Goal: Task Accomplishment & Management: Use online tool/utility

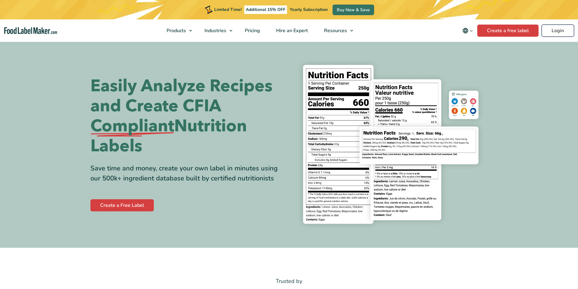
click at [554, 32] on link "Login" at bounding box center [558, 31] width 32 height 12
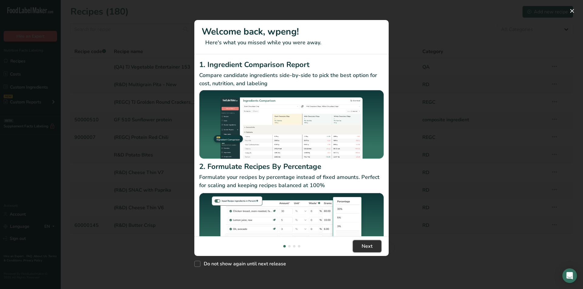
click at [374, 243] on button "Next" at bounding box center [367, 246] width 29 height 12
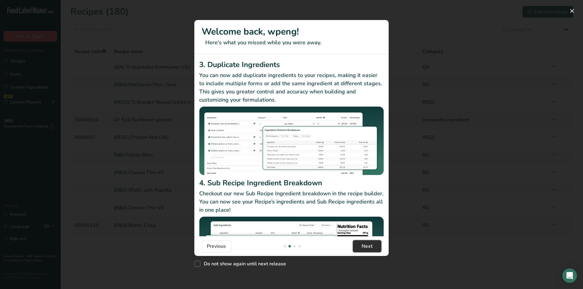
click at [374, 243] on button "Next" at bounding box center [367, 246] width 29 height 12
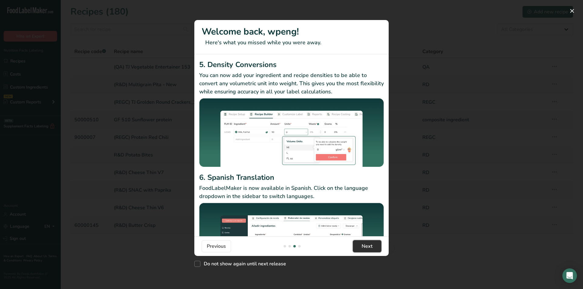
click at [374, 243] on button "Next" at bounding box center [367, 246] width 29 height 12
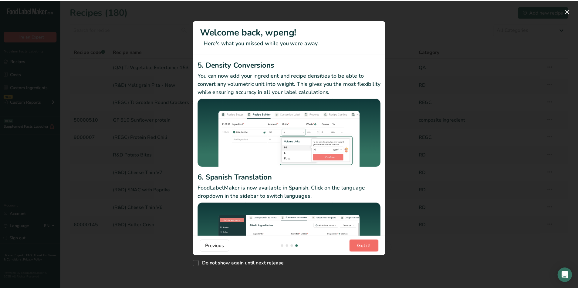
scroll to position [0, 583]
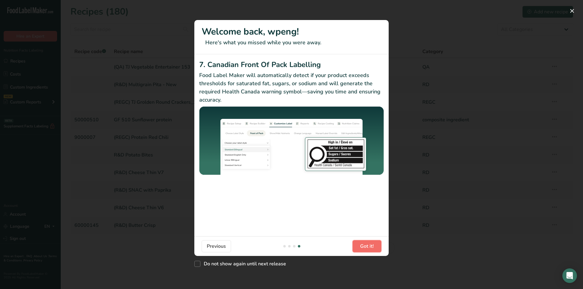
click at [374, 243] on button "Got it!" at bounding box center [366, 246] width 29 height 12
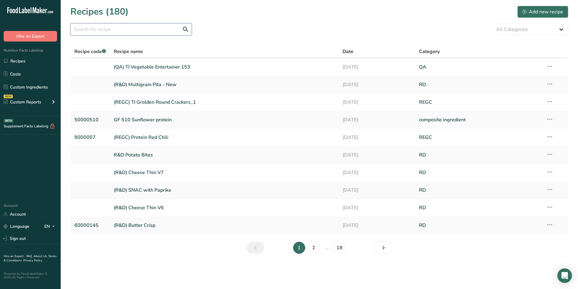
click at [132, 25] on input "text" at bounding box center [130, 29] width 121 height 12
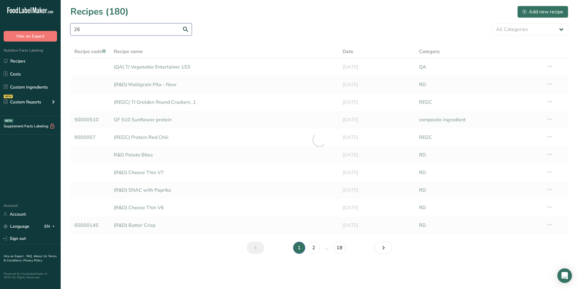
type input "26"
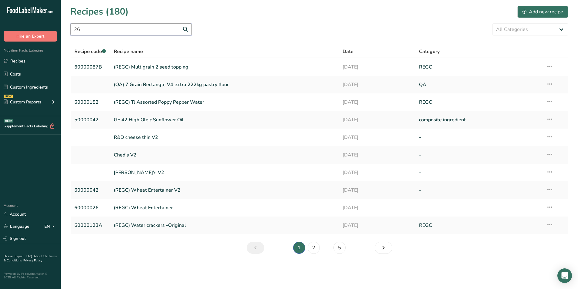
click at [102, 29] on input "26" at bounding box center [130, 29] width 121 height 12
click at [148, 210] on link "(REGC) Wheat Entertainer" at bounding box center [225, 207] width 222 height 13
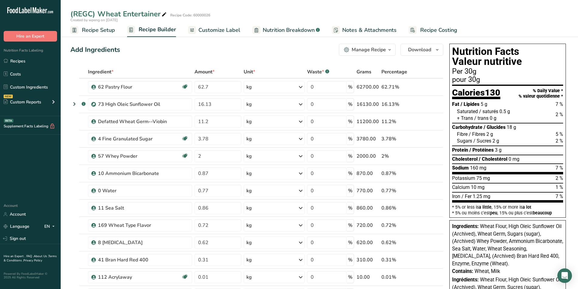
drag, startPoint x: 217, startPoint y: 27, endPoint x: 201, endPoint y: 38, distance: 19.5
click at [217, 27] on span "Customize Label" at bounding box center [219, 30] width 42 height 8
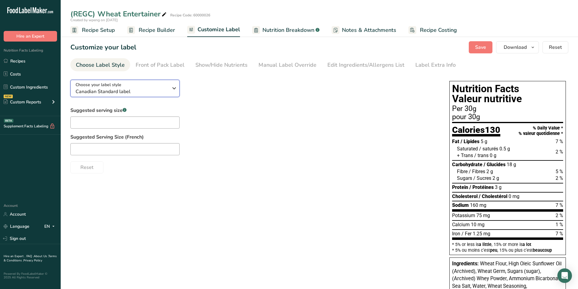
click at [161, 90] on span "Canadian Standard label" at bounding box center [122, 91] width 93 height 7
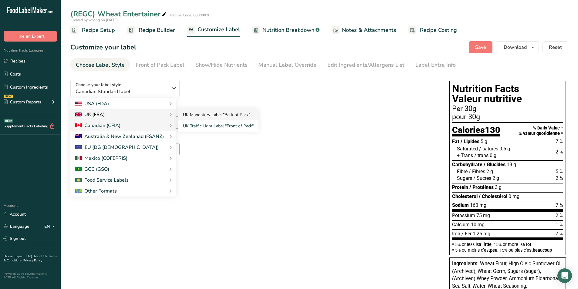
click at [194, 119] on link "UK Mandatory Label "Back of Pack"" at bounding box center [218, 114] width 80 height 11
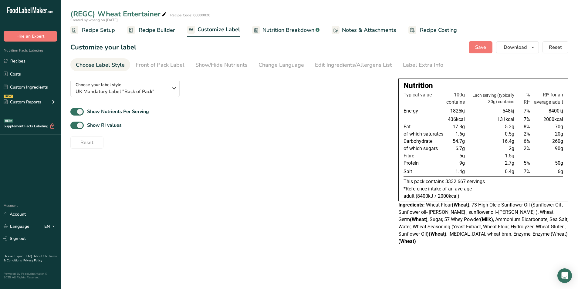
click at [157, 33] on span "Recipe Builder" at bounding box center [157, 30] width 36 height 8
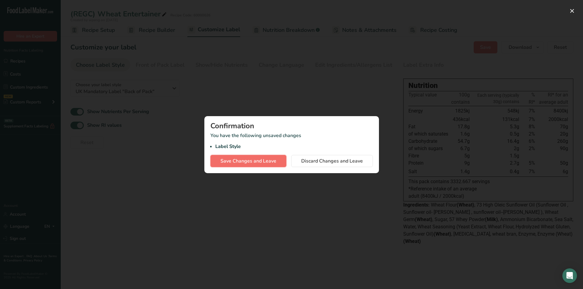
click at [259, 158] on span "Save Changes and Leave" at bounding box center [248, 160] width 56 height 7
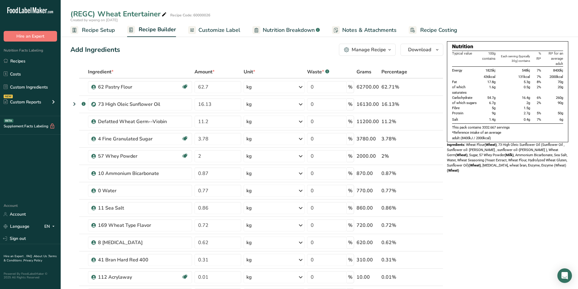
click at [230, 34] on link "Customize Label" at bounding box center [214, 30] width 52 height 14
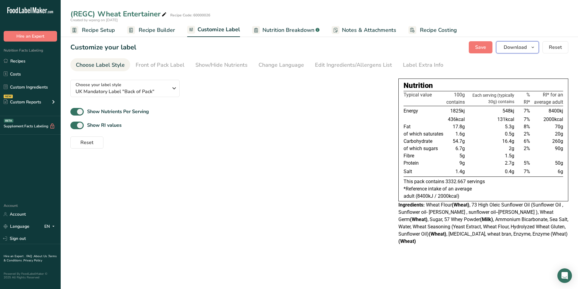
click at [533, 47] on icon "button" at bounding box center [532, 48] width 5 height 8
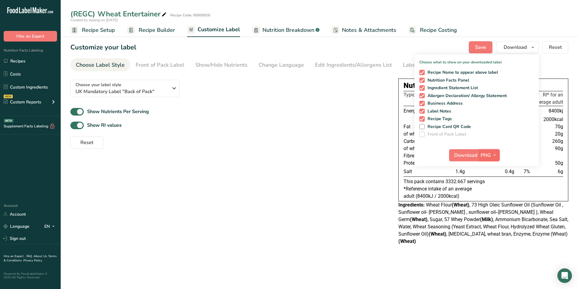
click at [490, 152] on span "PNG" at bounding box center [486, 155] width 10 height 7
click at [533, 135] on label "Front of Pack Label" at bounding box center [476, 134] width 115 height 5
click at [458, 159] on span "Download" at bounding box center [465, 155] width 23 height 7
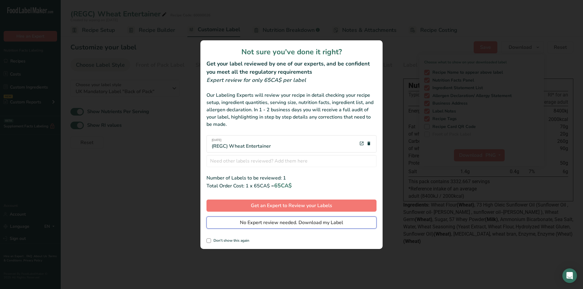
click at [268, 226] on span "No Expert review needed. Download my Label" at bounding box center [291, 222] width 103 height 7
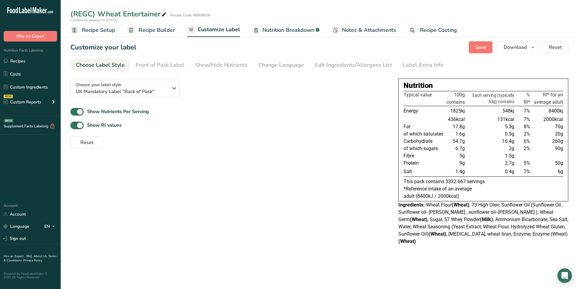
click at [151, 32] on span "Recipe Builder" at bounding box center [157, 30] width 36 height 8
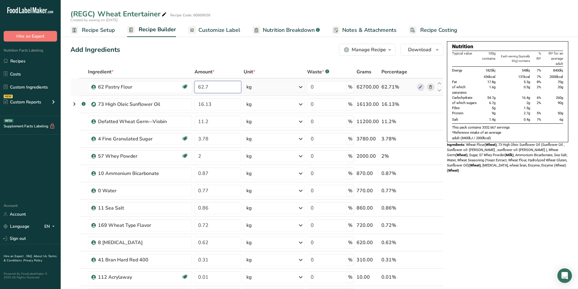
click at [219, 88] on input "62.7" at bounding box center [218, 87] width 47 height 12
type input "63.11"
click at [217, 101] on div "Ingredient * Amount * Unit * Waste * .a-a{fill:#347362;}.b-a{fill:#fff;} Grams …" at bounding box center [256, 212] width 373 height 293
type input "16.19"
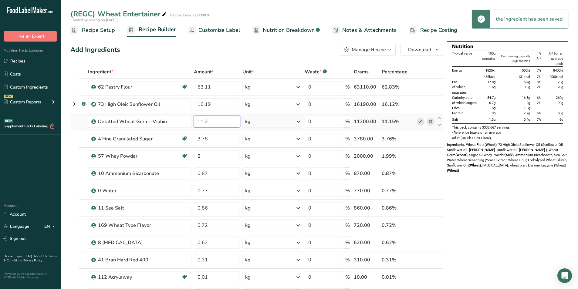
click at [214, 121] on input "11.2" at bounding box center [217, 122] width 46 height 12
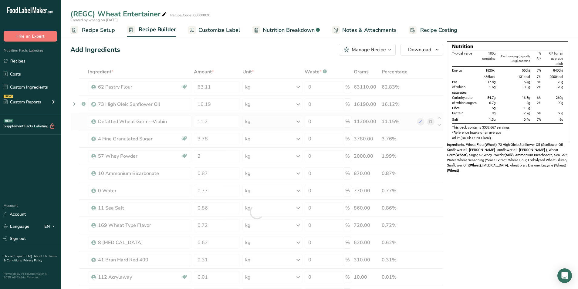
click at [430, 123] on div "Ingredient * Amount * Unit * Waste * .a-a{fill:#347362;}.b-a{fill:#fff;} Grams …" at bounding box center [256, 212] width 373 height 293
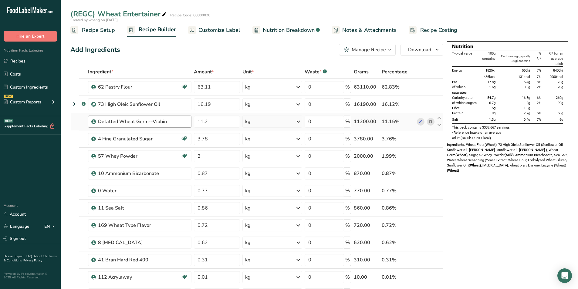
click at [174, 123] on div "Defatted Wheat Germ--Viobin" at bounding box center [143, 121] width 90 height 7
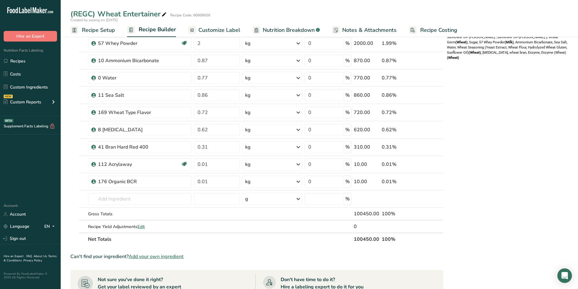
scroll to position [152, 0]
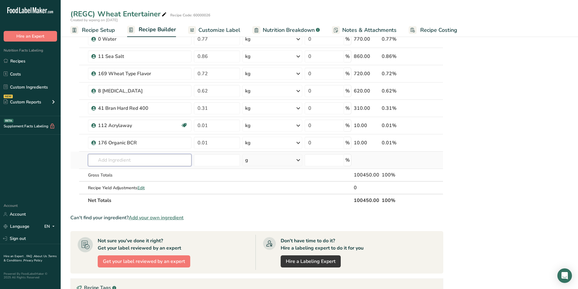
click at [134, 155] on input "text" at bounding box center [139, 160] width 103 height 12
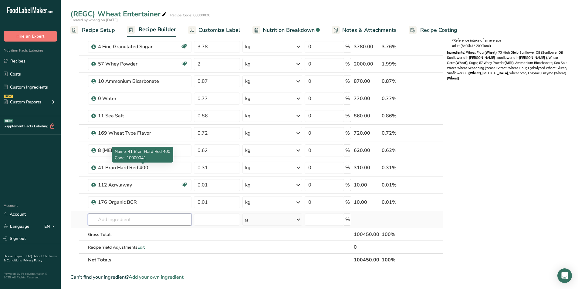
scroll to position [91, 0]
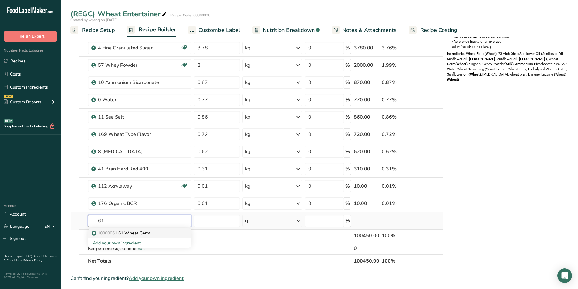
type input "61"
click at [137, 235] on p "10000061 61 Wheat Germ" at bounding box center [121, 233] width 57 height 6
type input "61 Wheat Germ"
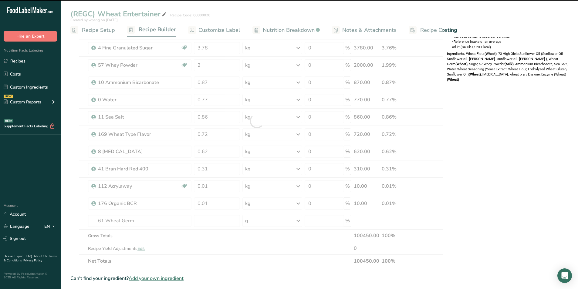
type input "0"
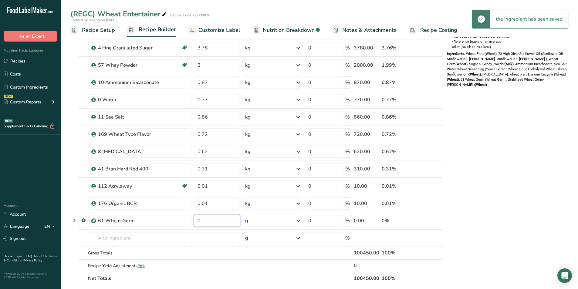
click at [201, 219] on input "0" at bounding box center [217, 221] width 46 height 12
type input "11.28"
click at [289, 224] on div "g" at bounding box center [272, 221] width 60 height 12
click at [264, 255] on div "kg" at bounding box center [271, 252] width 51 height 9
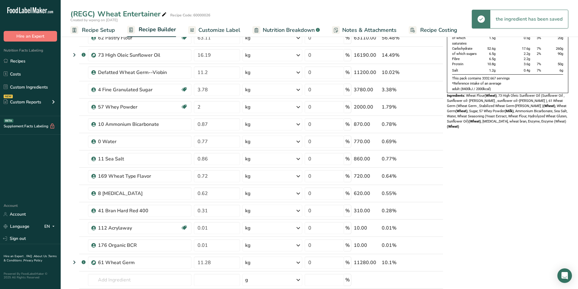
scroll to position [0, 0]
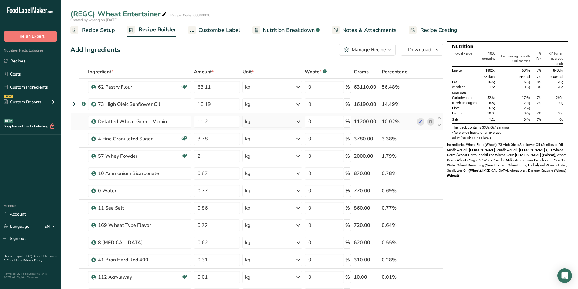
click at [430, 121] on icon at bounding box center [430, 122] width 4 height 6
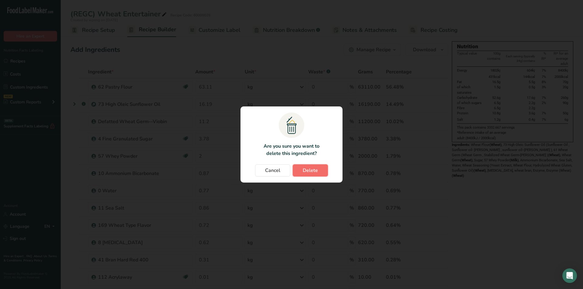
click at [306, 168] on span "Delete" at bounding box center [310, 170] width 15 height 7
type input "3.78"
type input "2"
type input "0.87"
type input "0.77"
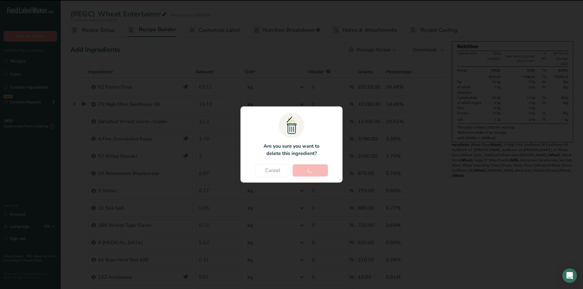
type input "0.86"
type input "0.72"
type input "0.62"
type input "0.31"
type input "0.01"
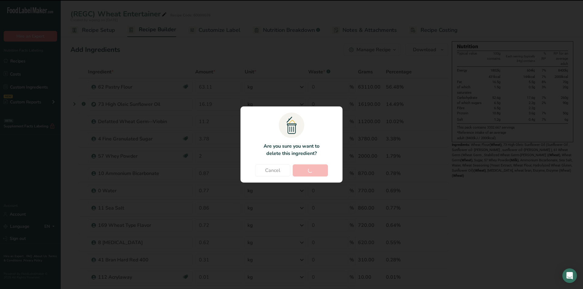
type input "11.28"
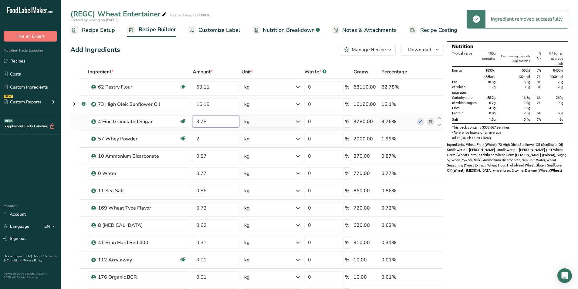
click at [221, 126] on input "3.78" at bounding box center [216, 122] width 46 height 12
type input "3.81"
click at [222, 137] on input "2" at bounding box center [216, 139] width 46 height 12
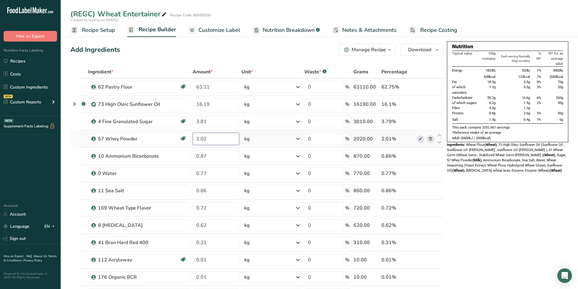
type input "2.02"
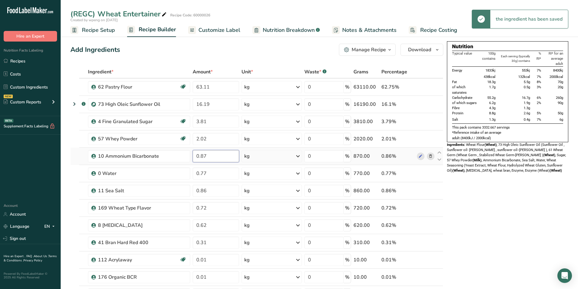
click at [217, 153] on input "0.87" at bounding box center [216, 156] width 46 height 12
type input "0.58"
click at [212, 173] on input "0.77" at bounding box center [216, 174] width 46 height 12
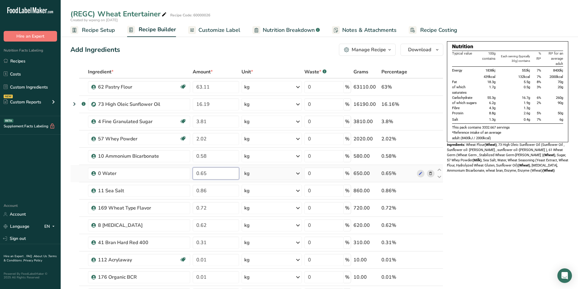
type input "0.65"
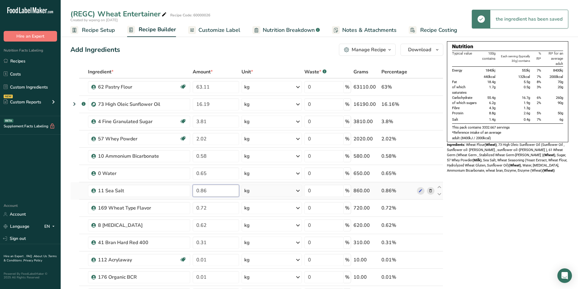
click at [212, 191] on input "0.86" at bounding box center [216, 191] width 46 height 12
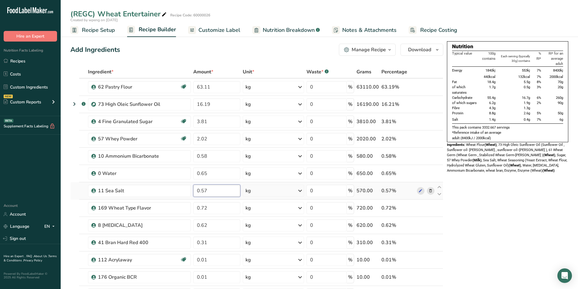
type input "0.57"
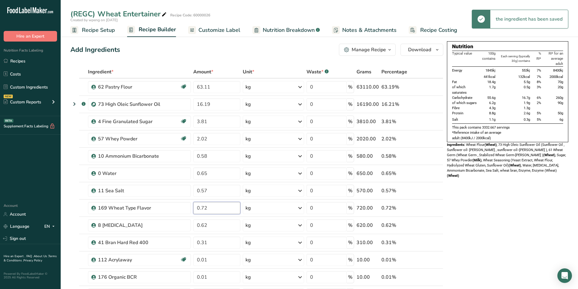
click at [212, 208] on input "0.72" at bounding box center [216, 208] width 47 height 12
type input "0.72"
click at [214, 227] on input "0.62" at bounding box center [216, 225] width 47 height 12
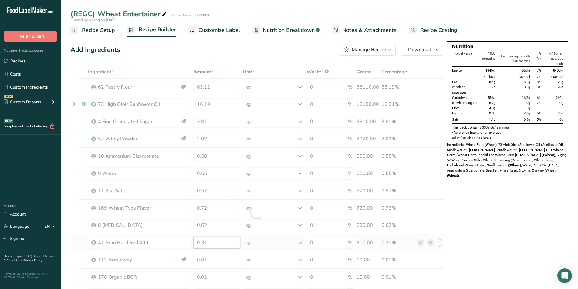
click at [213, 246] on div "Ingredient * Amount * Unit * Waste * .a-a{fill:#347362;}.b-a{fill:#fff;} Grams …" at bounding box center [256, 212] width 373 height 293
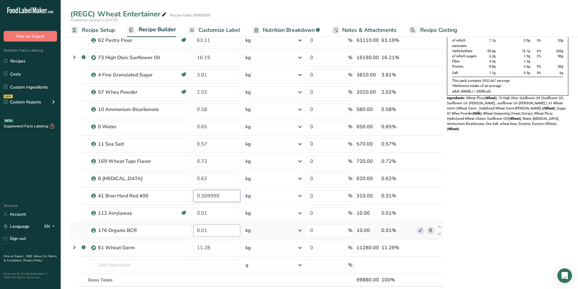
scroll to position [46, 0]
type input "0.31"
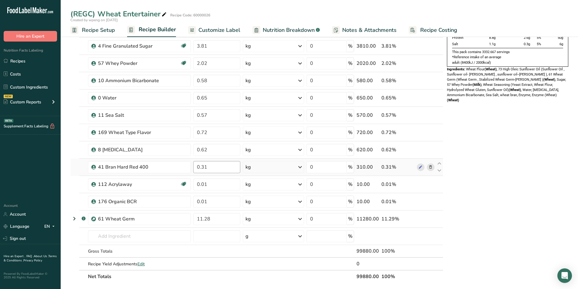
scroll to position [91, 0]
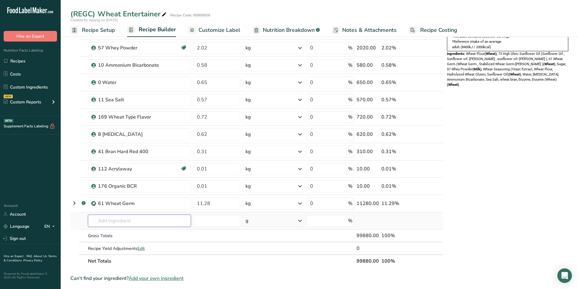
click at [161, 221] on input "text" at bounding box center [139, 221] width 103 height 12
type input "103 Sea Salt Trim"
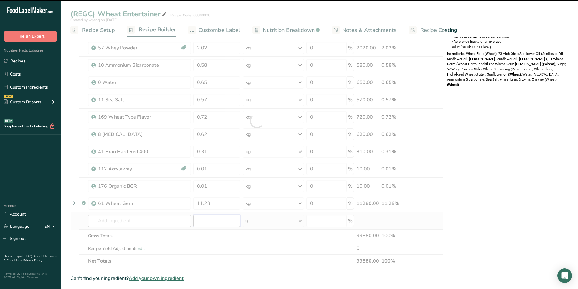
type input "0"
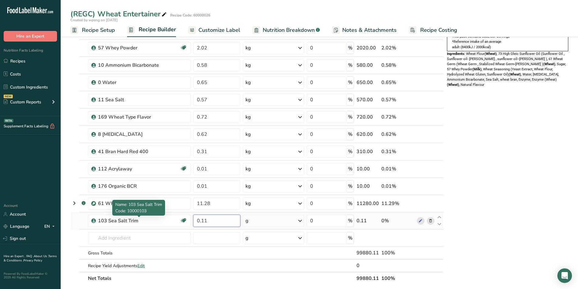
type input "0.11"
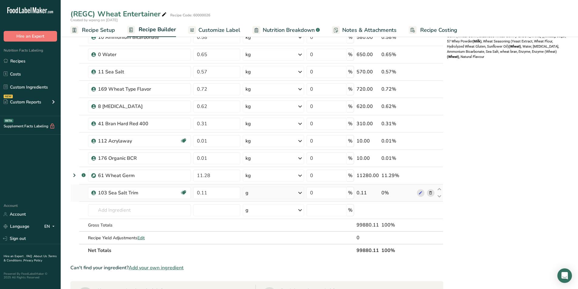
scroll to position [121, 0]
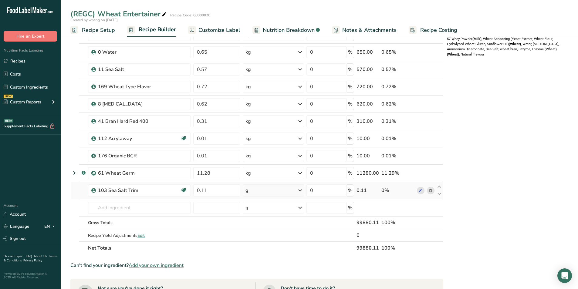
click at [293, 190] on div "g" at bounding box center [273, 190] width 61 height 12
click at [268, 224] on div "kg" at bounding box center [271, 222] width 51 height 9
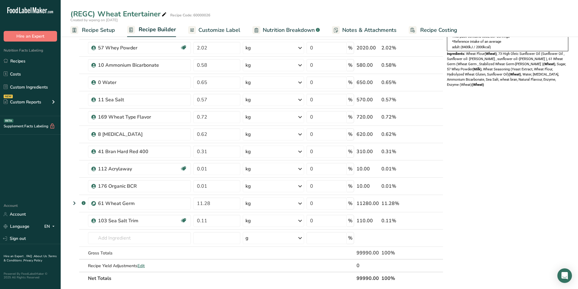
scroll to position [0, 0]
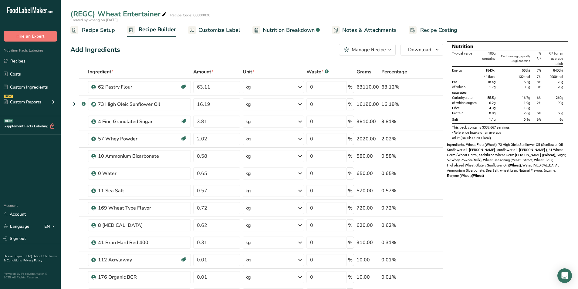
click at [198, 31] on span "Customize Label" at bounding box center [219, 30] width 42 height 8
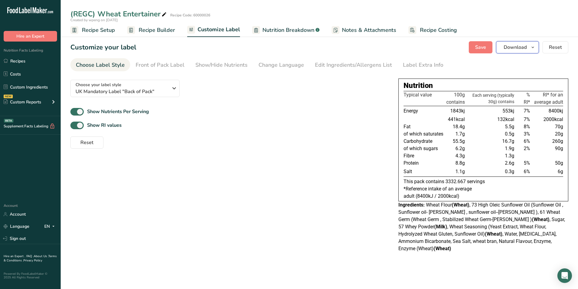
click at [524, 46] on span "Download" at bounding box center [515, 47] width 23 height 7
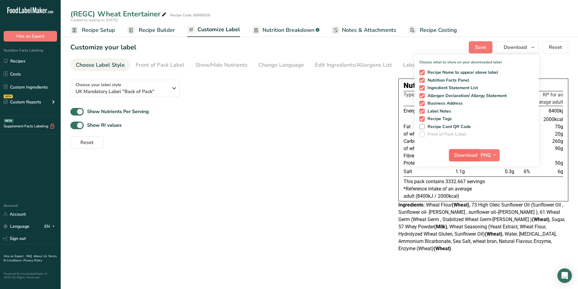
click at [475, 154] on span "Download" at bounding box center [465, 155] width 23 height 7
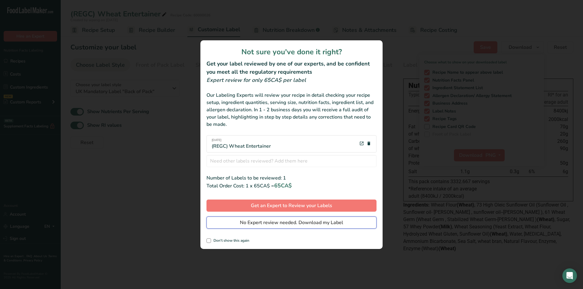
click at [284, 223] on span "No Expert review needed. Download my Label" at bounding box center [291, 222] width 103 height 7
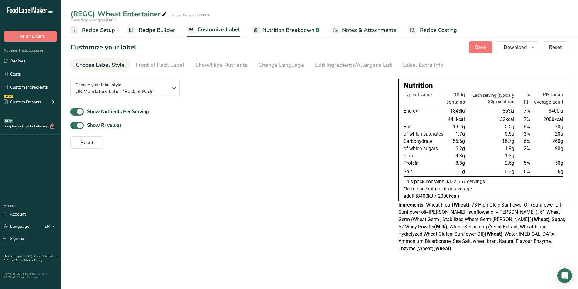
click at [316, 163] on div "Choose your label style UK Mandatory Label "Back of Pack" USA (FDA) Standard FD…" at bounding box center [319, 165] width 498 height 181
click at [156, 27] on span "Recipe Builder" at bounding box center [157, 30] width 36 height 8
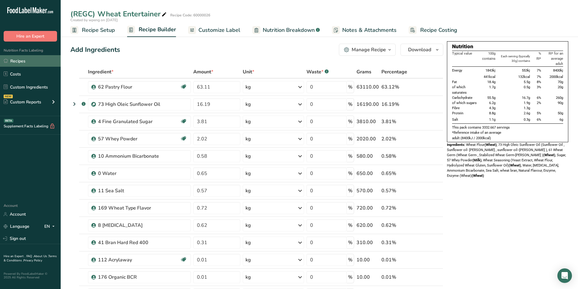
click at [15, 61] on link "Recipes" at bounding box center [30, 61] width 61 height 12
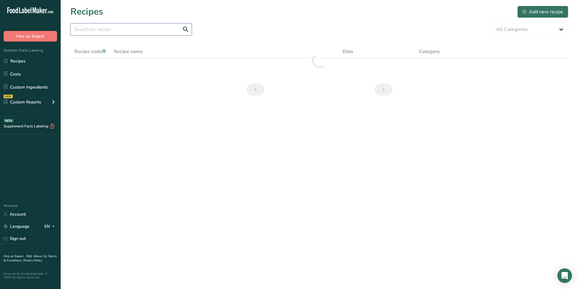
click at [99, 28] on input "text" at bounding box center [130, 29] width 121 height 12
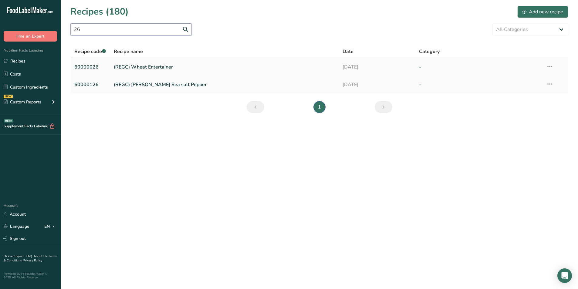
type input "26"
click at [145, 62] on link "(REGC) Wheat Entertainer" at bounding box center [225, 67] width 222 height 13
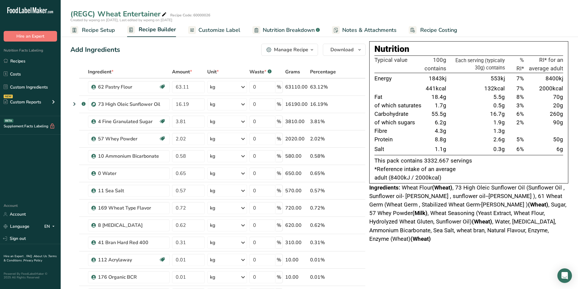
click at [32, 63] on link "Recipes" at bounding box center [30, 61] width 61 height 12
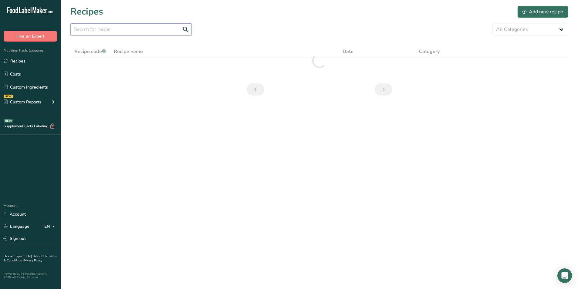
click at [103, 32] on input "text" at bounding box center [130, 29] width 121 height 12
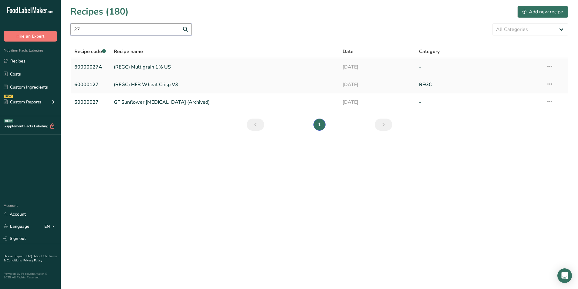
type input "27"
click at [157, 66] on link "(REGC) Multigrain 1% US" at bounding box center [225, 67] width 222 height 13
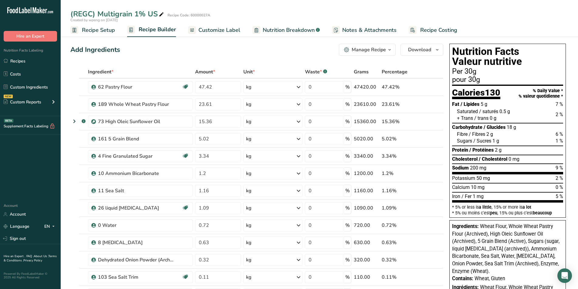
click at [374, 47] on div "Manage Recipe" at bounding box center [369, 49] width 34 height 7
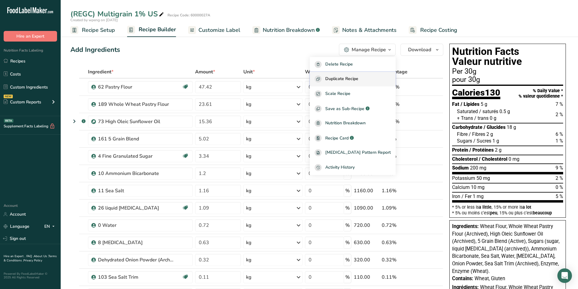
click at [354, 77] on span "Duplicate Recipe" at bounding box center [341, 79] width 33 height 7
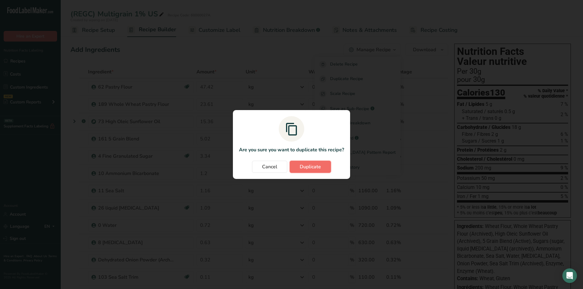
click at [303, 165] on span "Duplicate" at bounding box center [310, 166] width 21 height 7
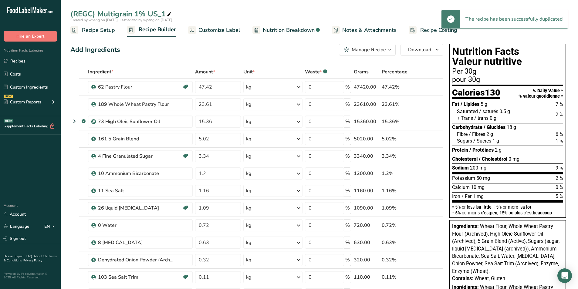
click at [96, 31] on span "Recipe Setup" at bounding box center [98, 30] width 33 height 8
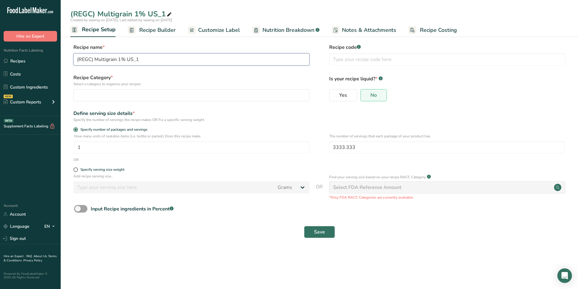
click at [123, 59] on input "(REGC) Multigrain 1% US_1" at bounding box center [191, 59] width 236 height 12
type input "(REGC) Multigrain 0.5% UK"
click at [116, 96] on div "button" at bounding box center [189, 95] width 225 height 7
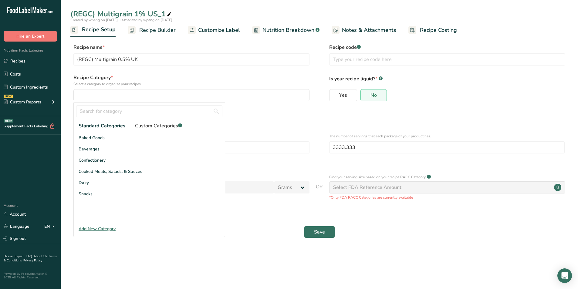
click at [146, 125] on span "Custom Categories .a-a{fill:#347362;}.b-a{fill:#fff;}" at bounding box center [158, 125] width 47 height 7
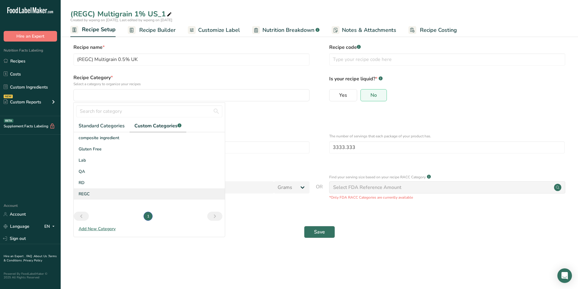
click at [93, 193] on div "REGC" at bounding box center [149, 193] width 151 height 11
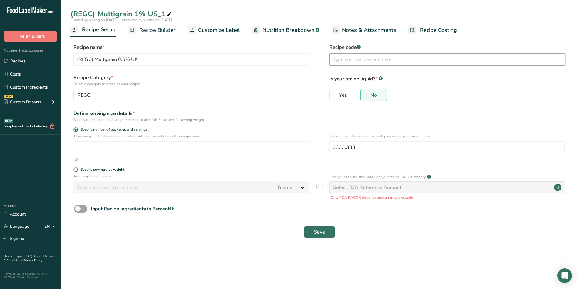
click at [385, 62] on input "text" at bounding box center [447, 59] width 236 height 12
type input "5"
type input "60000027B"
click at [88, 171] on div "Specify serving size weight" at bounding box center [102, 170] width 44 height 5
click at [77, 171] on input "Specify serving size weight" at bounding box center [75, 170] width 4 height 4
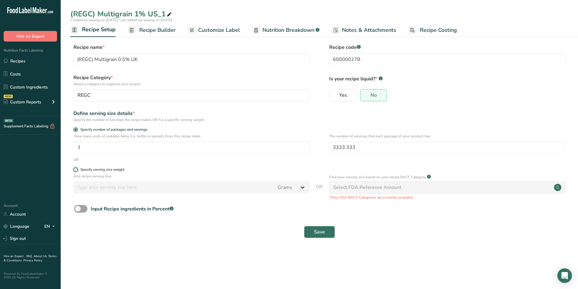
radio input "true"
radio input "false"
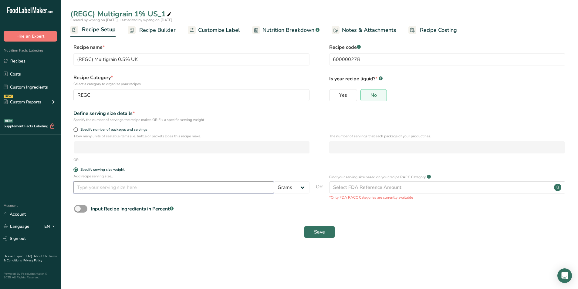
click at [172, 191] on input "number" at bounding box center [173, 187] width 201 height 12
type input "100"
click at [323, 231] on span "Save" at bounding box center [319, 231] width 11 height 7
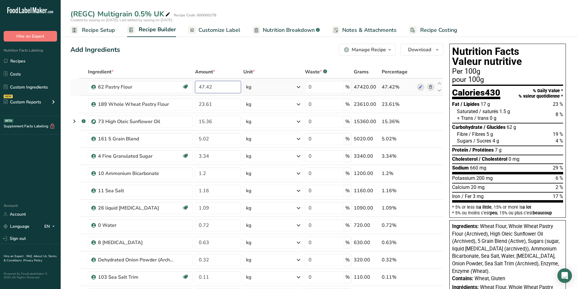
click at [216, 82] on input "47.42" at bounding box center [218, 87] width 46 height 12
type input "48.01"
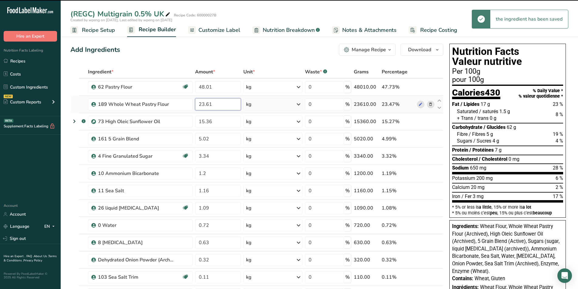
click at [214, 106] on input "23.61" at bounding box center [218, 104] width 46 height 12
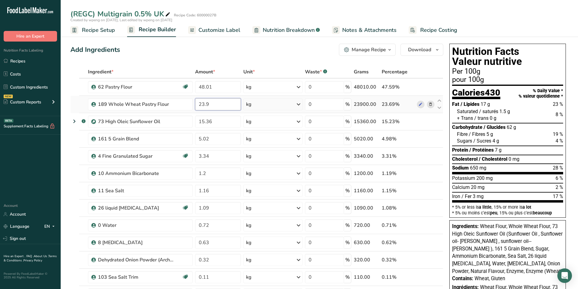
type input "23.9"
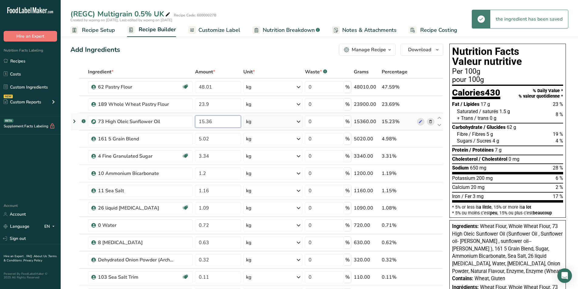
click at [219, 124] on input "15.36" at bounding box center [218, 122] width 46 height 12
type input "15.5"
click at [220, 141] on input "5.02" at bounding box center [218, 139] width 46 height 12
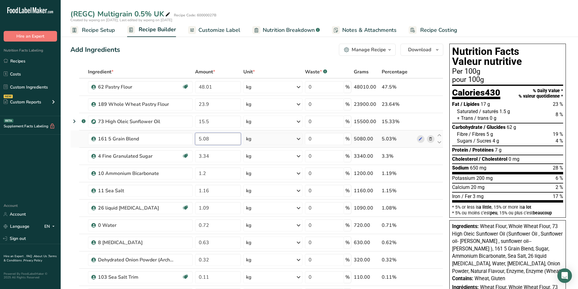
type input "5.08"
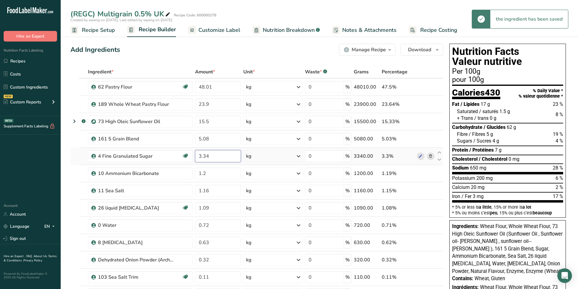
click at [220, 157] on input "3.34" at bounding box center [218, 156] width 46 height 12
type input "3.39"
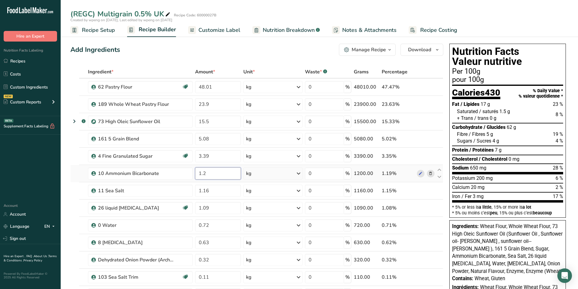
click at [216, 178] on input "1.2" at bounding box center [218, 174] width 46 height 12
type input "1"
type input "0.8"
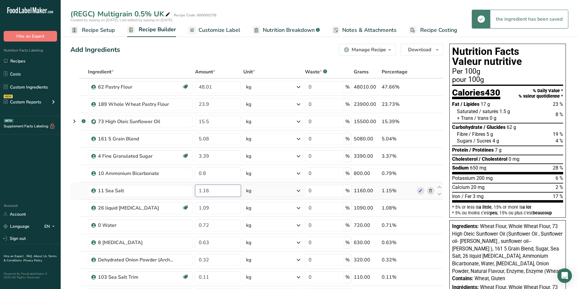
click at [217, 191] on input "1.16" at bounding box center [218, 191] width 46 height 12
type input "1"
type input "0.54"
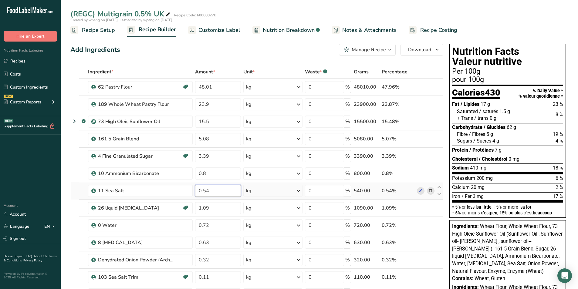
click at [214, 193] on input "0.54" at bounding box center [218, 191] width 46 height 12
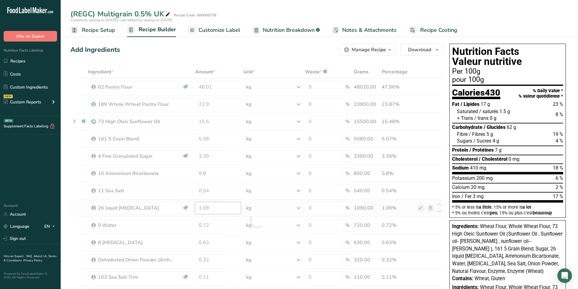
click at [212, 208] on div "Ingredient * Amount * Unit * Waste * .a-a{fill:#347362;}.b-a{fill:#fff;} Grams …" at bounding box center [256, 221] width 373 height 310
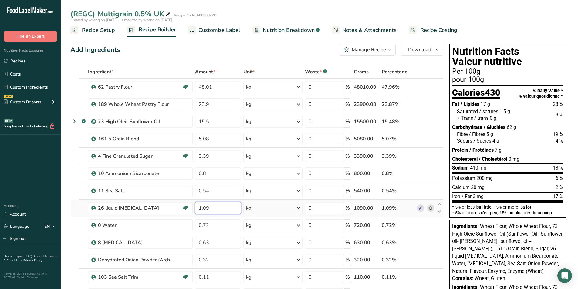
type input "1"
type input "1.1"
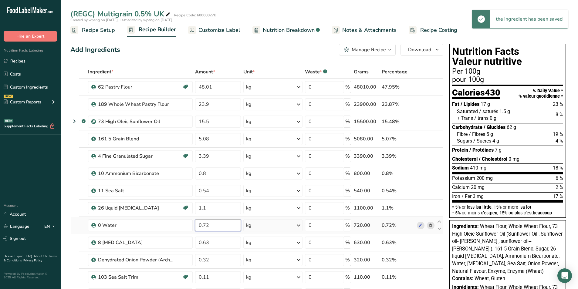
click at [213, 225] on input "0.72" at bounding box center [218, 225] width 46 height 12
type input "0.61"
click at [213, 240] on input "0.63" at bounding box center [218, 243] width 46 height 12
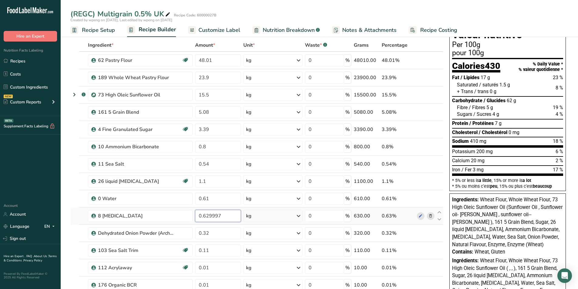
scroll to position [28, 0]
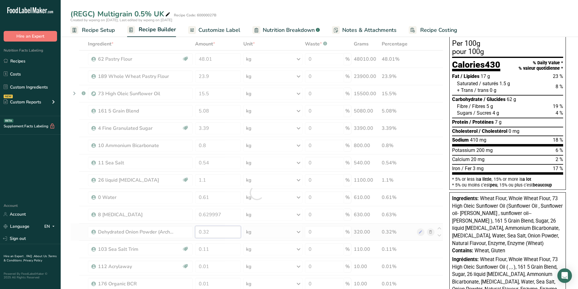
click at [215, 228] on div "Ingredient * Amount * Unit * Waste * .a-a{fill:#347362;}.b-a{fill:#fff;} Grams …" at bounding box center [256, 193] width 373 height 310
click at [224, 215] on div "Ingredient * Amount * Unit * Waste * .a-a{fill:#347362;}.b-a{fill:#fff;} Grams …" at bounding box center [256, 193] width 373 height 310
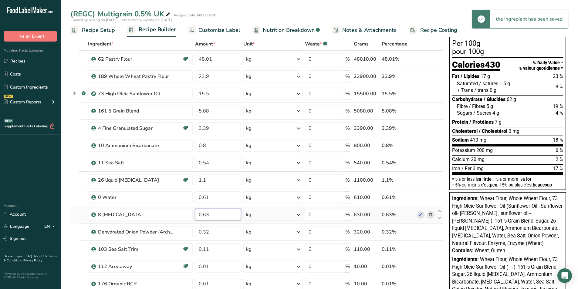
type input "0.63"
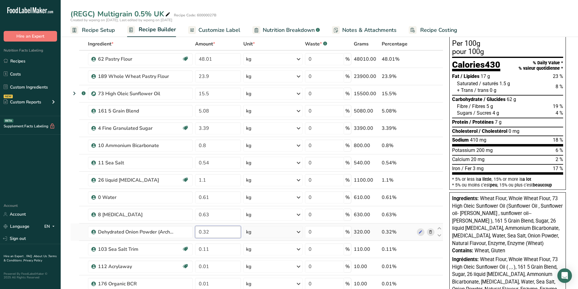
click at [219, 230] on input "0.32" at bounding box center [218, 232] width 46 height 12
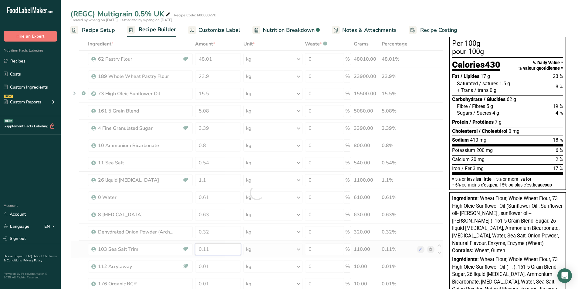
click at [222, 246] on div "Ingredient * Amount * Unit * Waste * .a-a{fill:#347362;}.b-a{fill:#fff;} Grams …" at bounding box center [256, 193] width 373 height 310
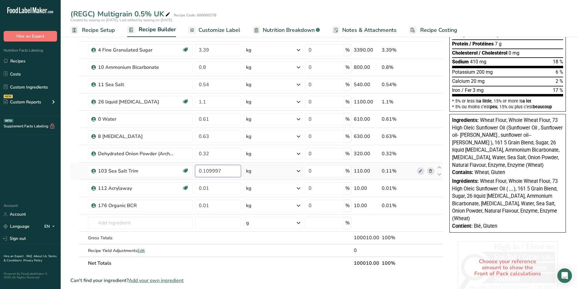
scroll to position [108, 0]
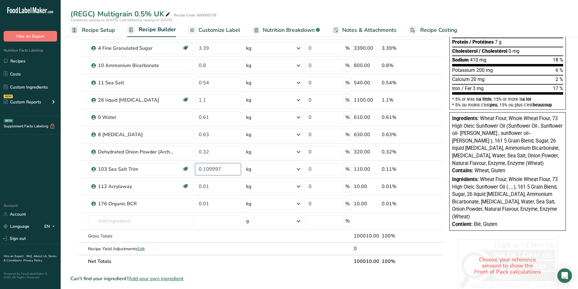
type input "0.109997"
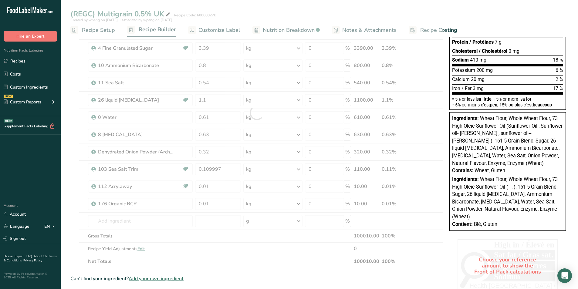
click at [211, 29] on div "(REGC) Multigrain 0.5% UK Recipe Code: 60000027B Created by wpeng on [DATE], La…" at bounding box center [319, 208] width 517 height 569
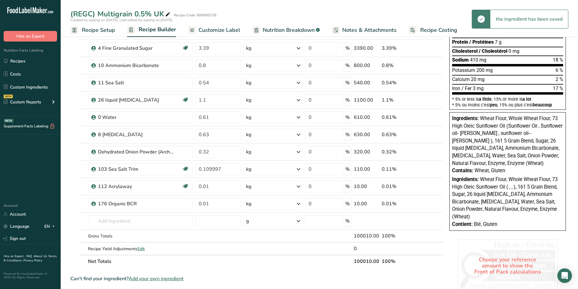
click at [217, 33] on span "Customize Label" at bounding box center [219, 30] width 42 height 8
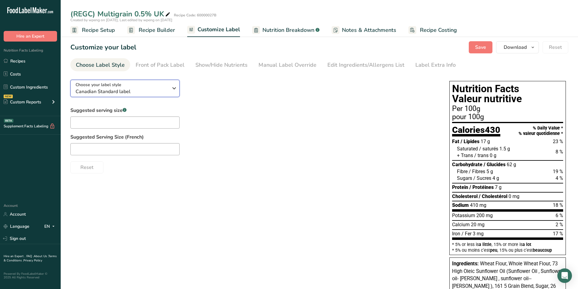
click at [167, 86] on div "Choose your label style Canadian Standard label" at bounding box center [122, 89] width 93 height 14
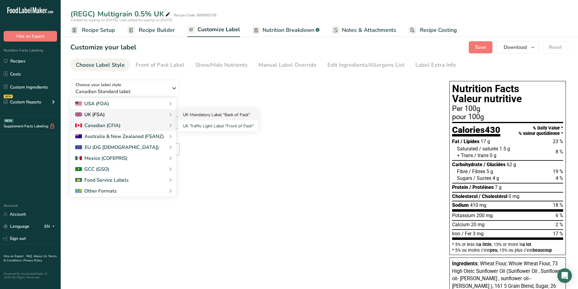
click at [197, 113] on link "UK Mandatory Label "Back of Pack"" at bounding box center [218, 114] width 80 height 11
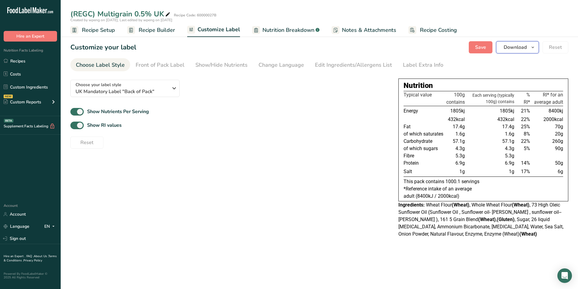
click at [517, 46] on span "Download" at bounding box center [515, 47] width 23 height 7
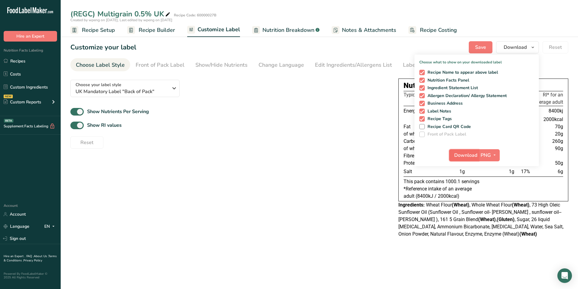
click at [464, 154] on span "Download" at bounding box center [465, 155] width 23 height 7
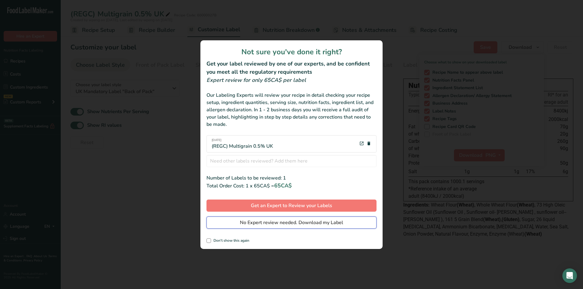
click at [275, 225] on span "No Expert review needed. Download my Label" at bounding box center [291, 222] width 103 height 7
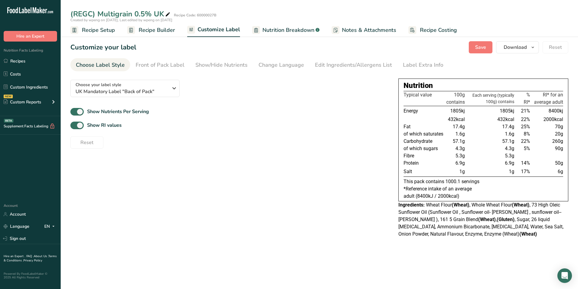
click at [461, 157] on span "5.3g" at bounding box center [459, 156] width 9 height 6
drag, startPoint x: 452, startPoint y: 156, endPoint x: 464, endPoint y: 154, distance: 12.3
click at [464, 154] on td "5.3g" at bounding box center [455, 155] width 21 height 7
click at [161, 30] on span "Recipe Builder" at bounding box center [157, 30] width 36 height 8
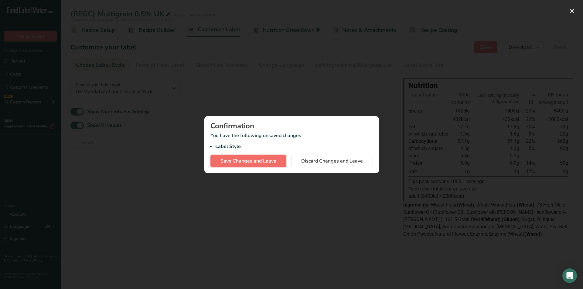
click at [259, 162] on span "Save Changes and Leave" at bounding box center [248, 160] width 56 height 7
